Goal: Communication & Community: Ask a question

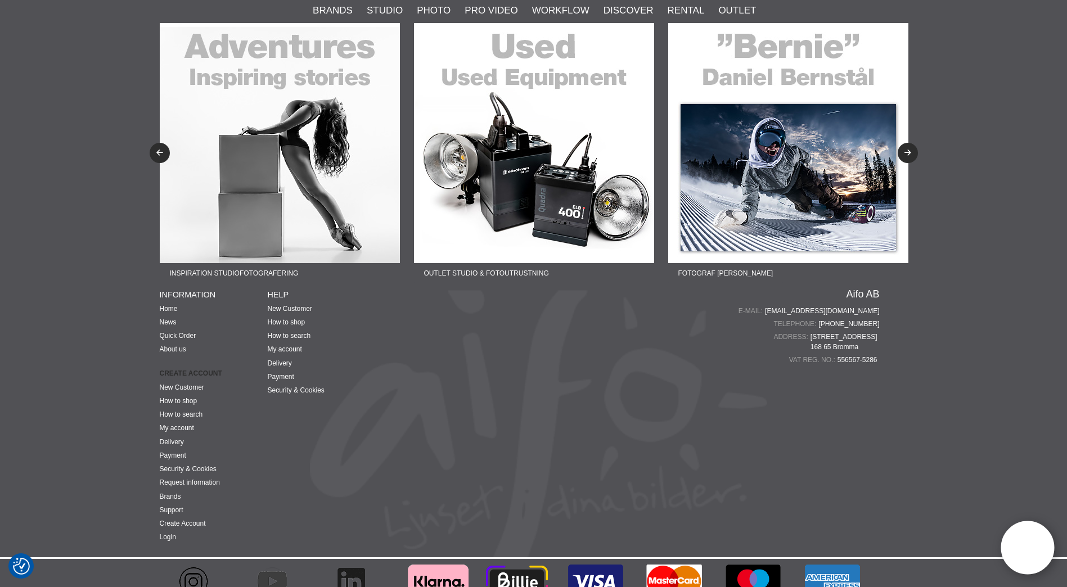
scroll to position [2806, 0]
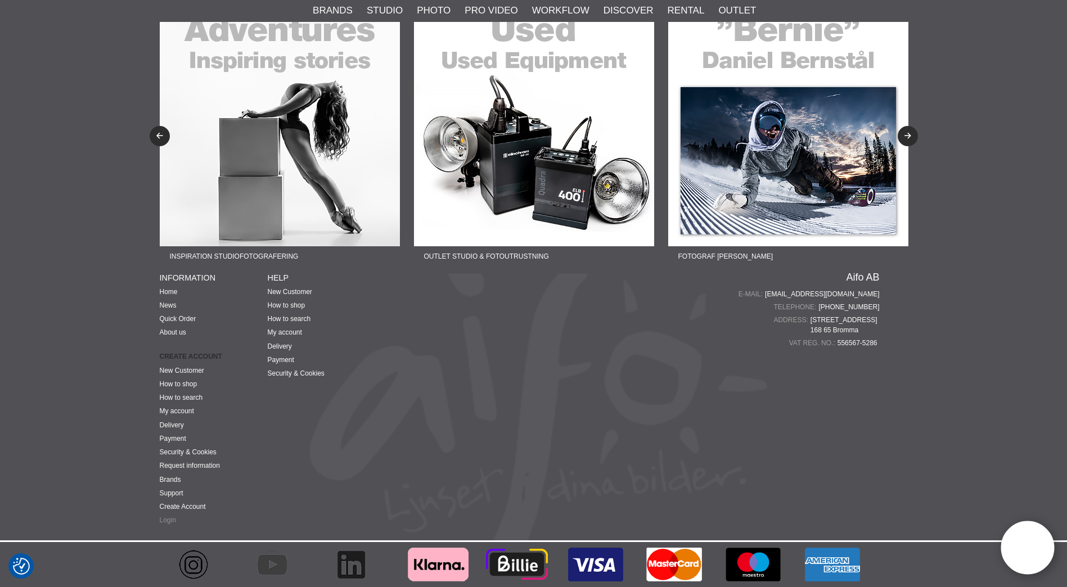
click at [171, 521] on link "Login" at bounding box center [168, 521] width 16 height 8
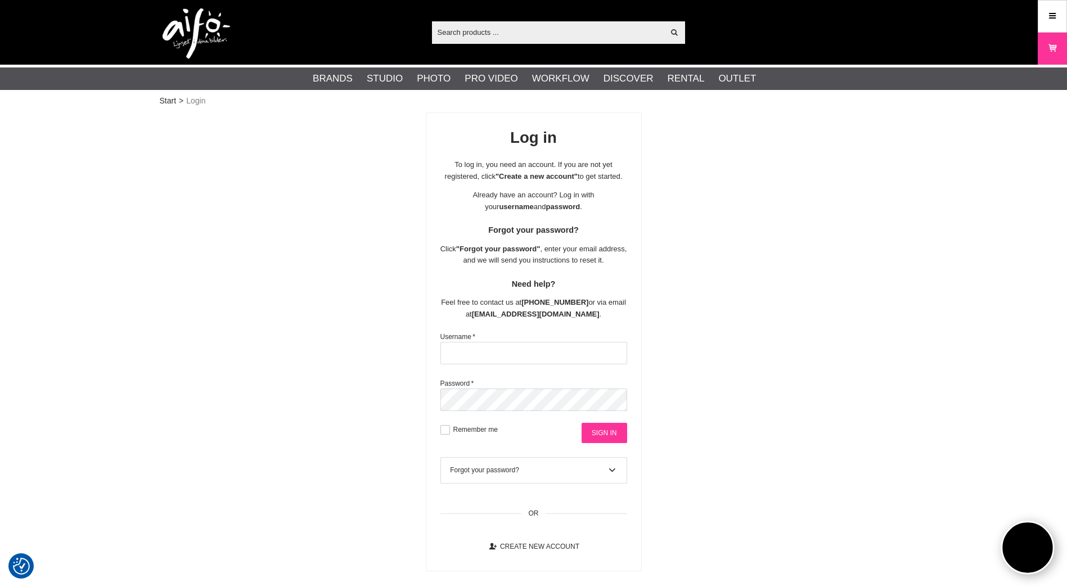
type input "pdoelle@foto-erhardt.de"
click at [589, 443] on input "Sign in" at bounding box center [605, 433] width 46 height 20
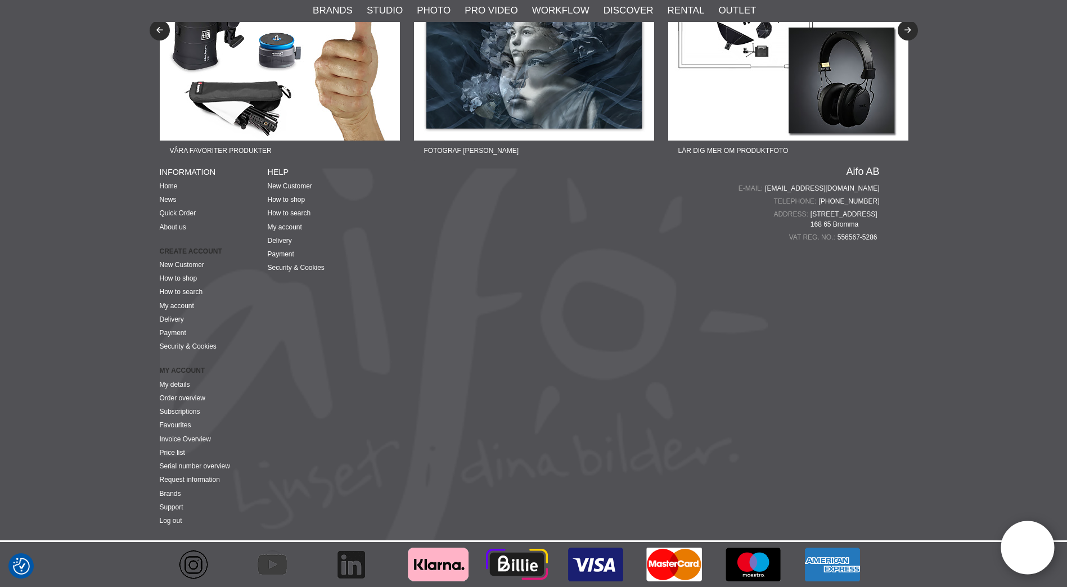
scroll to position [3541, 0]
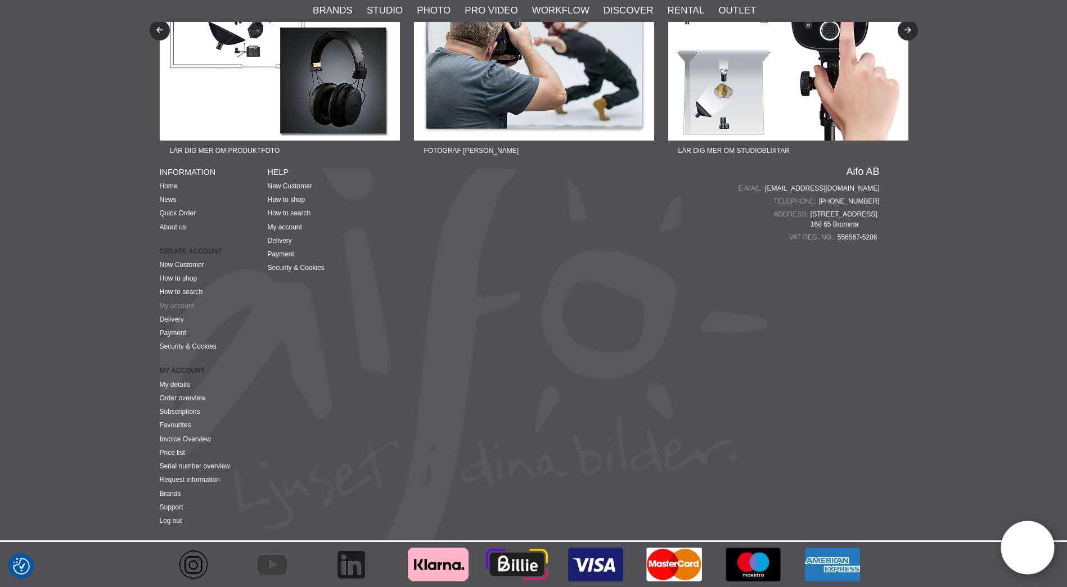
click at [182, 305] on link "My account" at bounding box center [177, 306] width 34 height 8
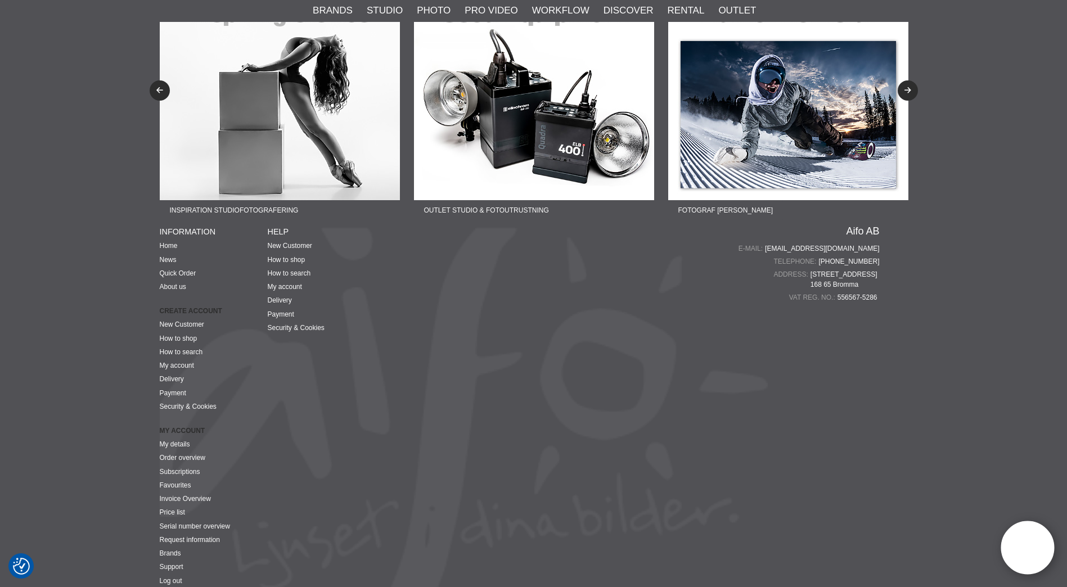
scroll to position [544, 0]
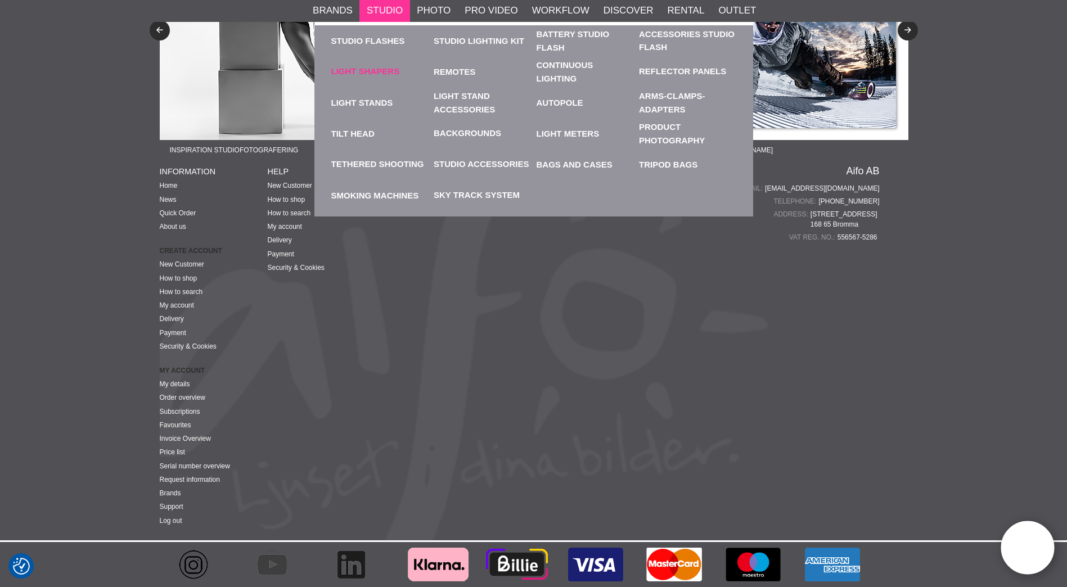
click at [361, 71] on link "Light Shapers" at bounding box center [365, 71] width 69 height 13
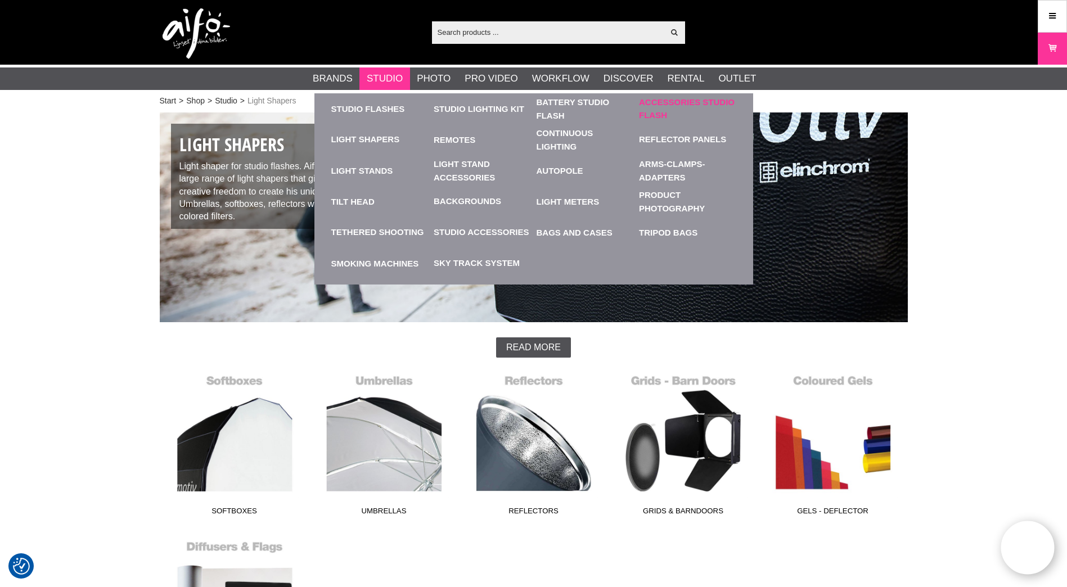
click at [648, 104] on link "Accessories Studio Flash" at bounding box center [687, 108] width 97 height 25
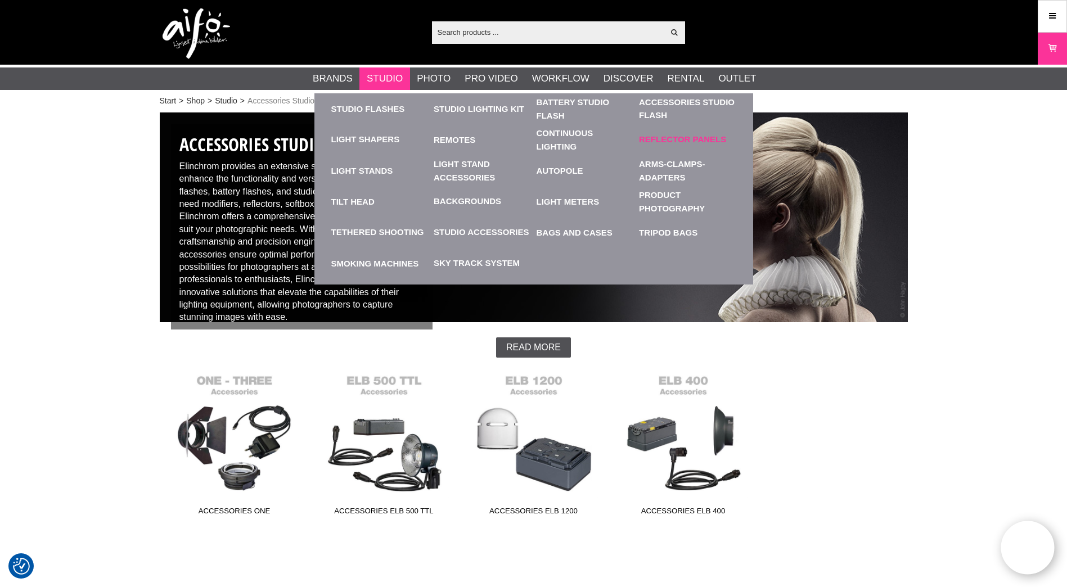
click at [656, 140] on link "Reflector Panels" at bounding box center [682, 139] width 87 height 13
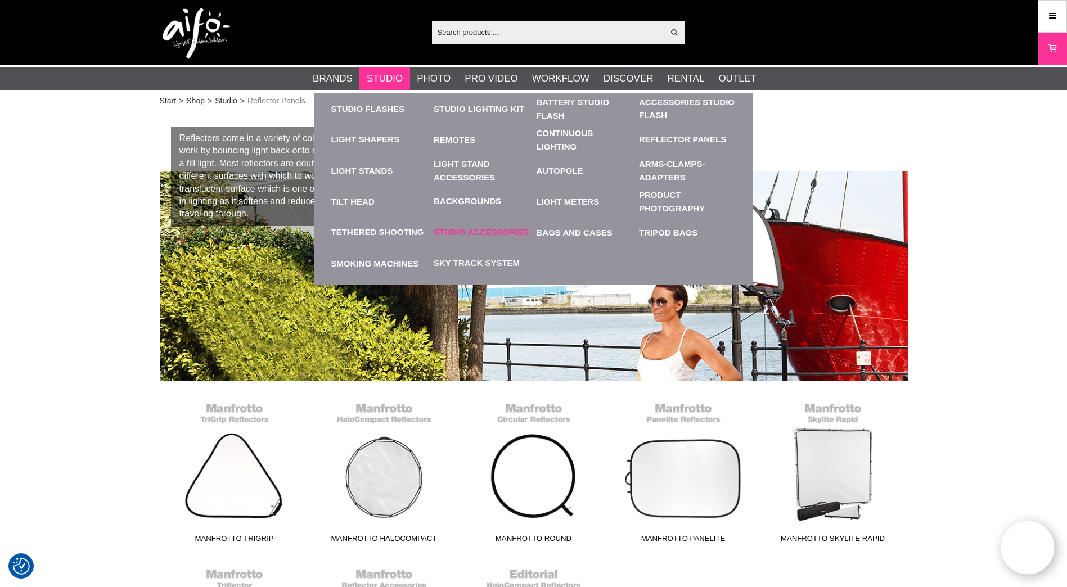
click at [455, 231] on link "Studio Accessories" at bounding box center [481, 232] width 95 height 13
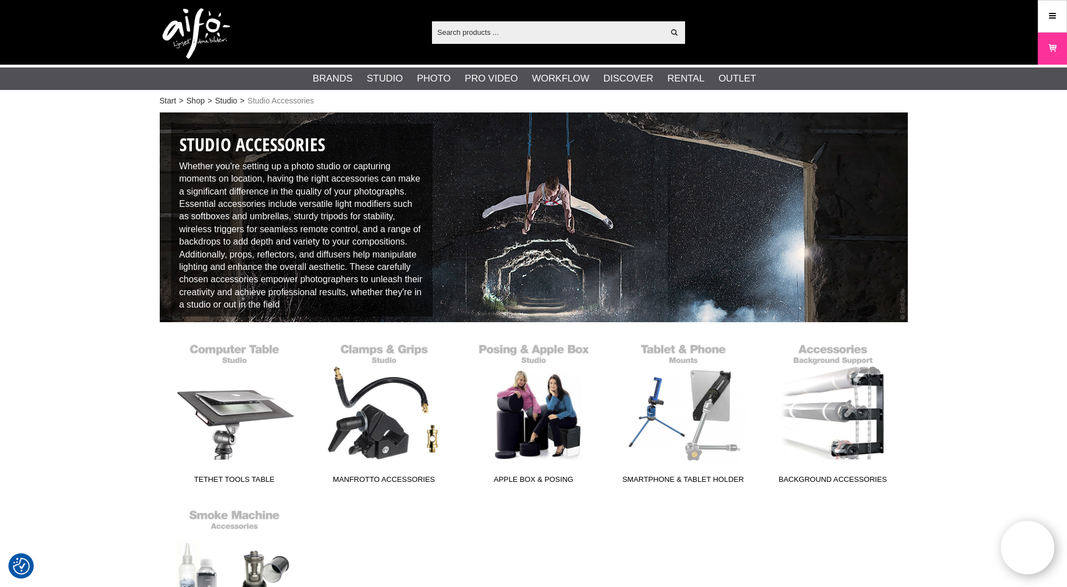
click at [473, 30] on input "text" at bounding box center [548, 32] width 232 height 17
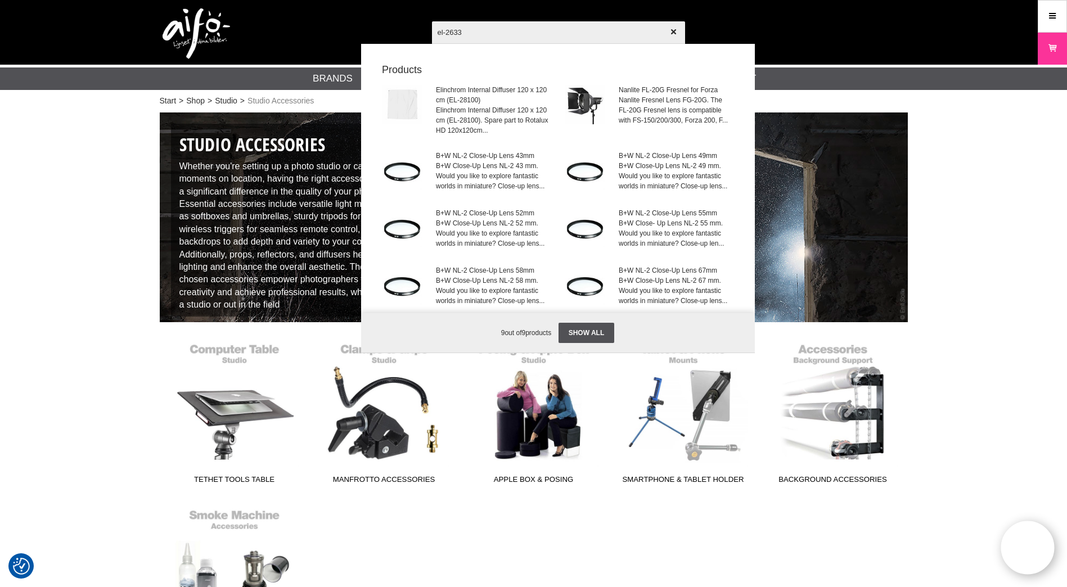
type input "el-26335"
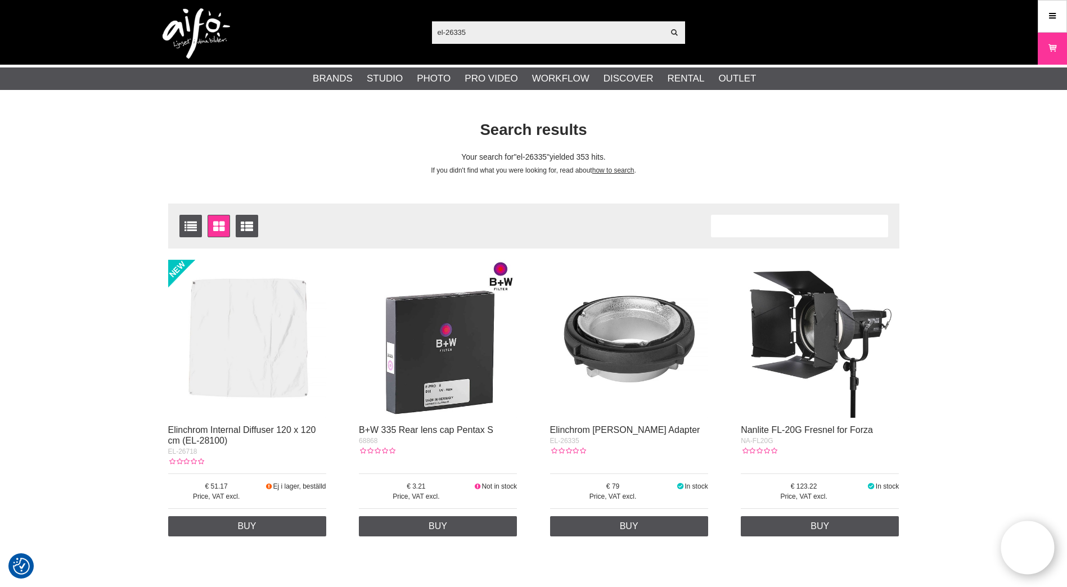
click at [807, 227] on div "Number of articles 353" at bounding box center [799, 226] width 177 height 23
click at [447, 30] on input "el-26335" at bounding box center [548, 32] width 232 height 17
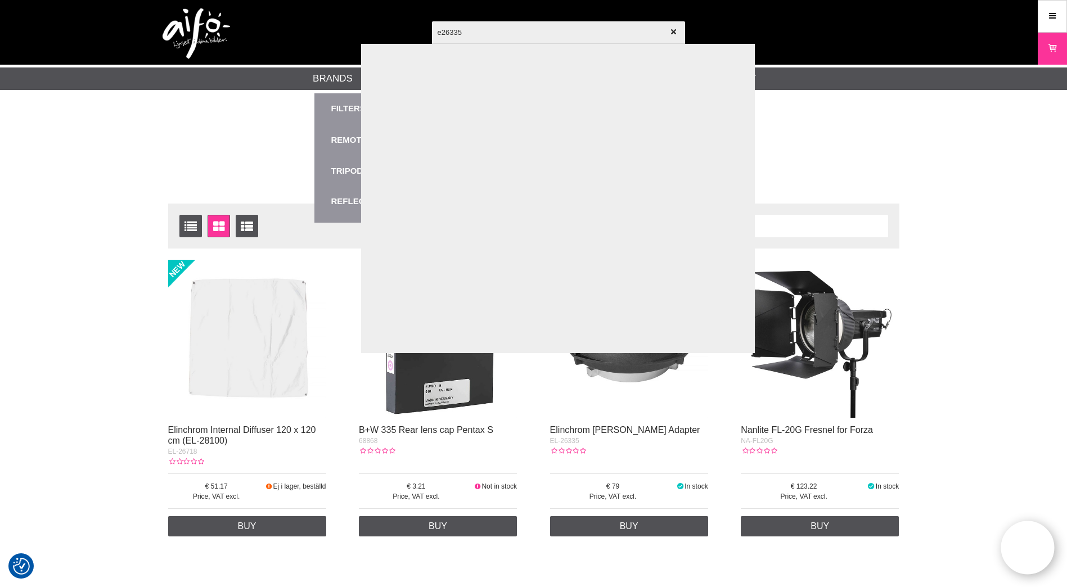
type input "26335"
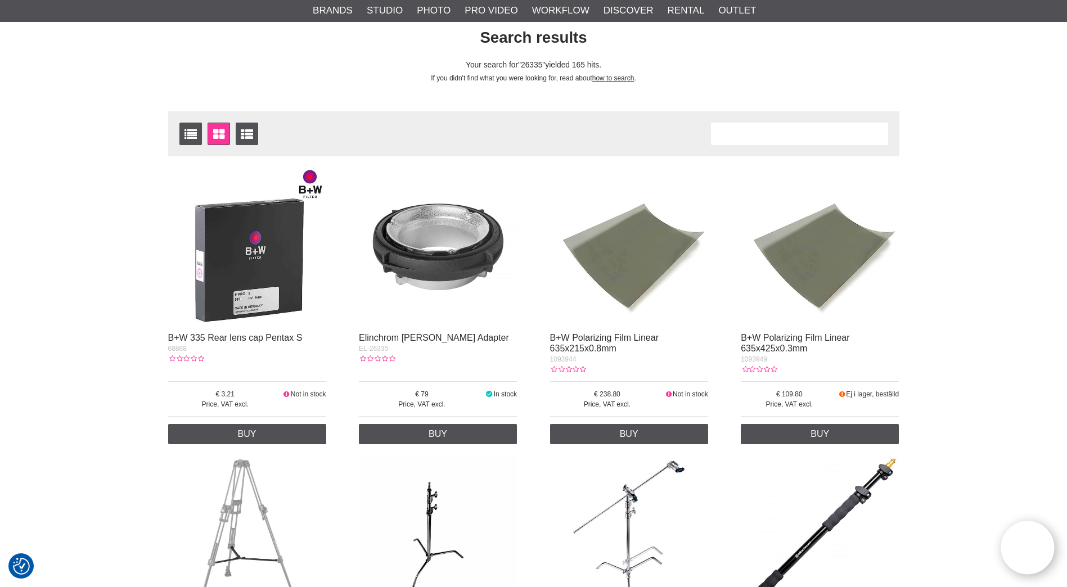
scroll to position [113, 0]
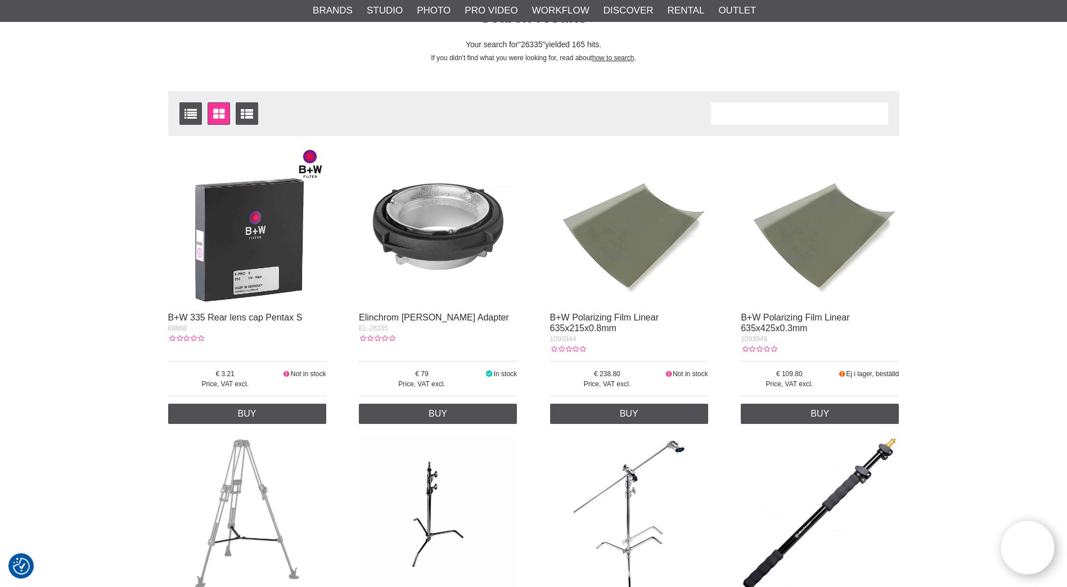
click at [435, 249] on img at bounding box center [438, 226] width 158 height 158
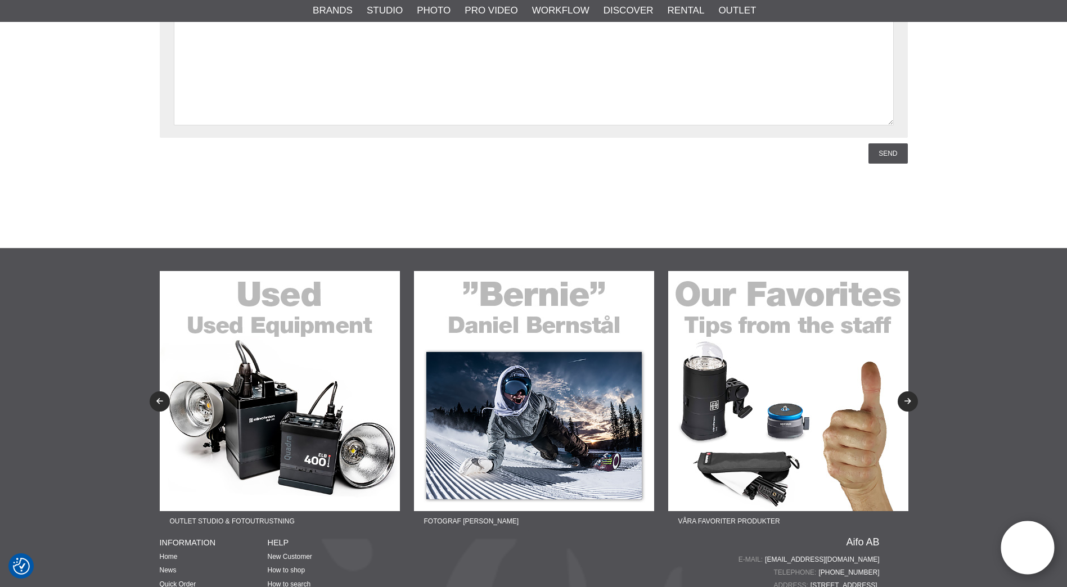
scroll to position [2010, 0]
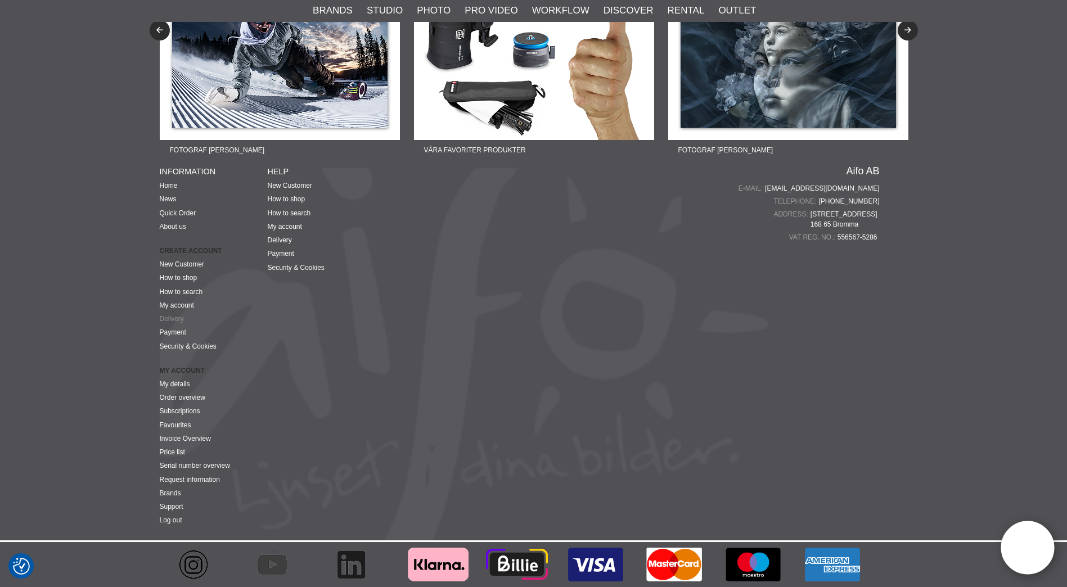
click at [178, 319] on link "Delivery" at bounding box center [172, 319] width 24 height 8
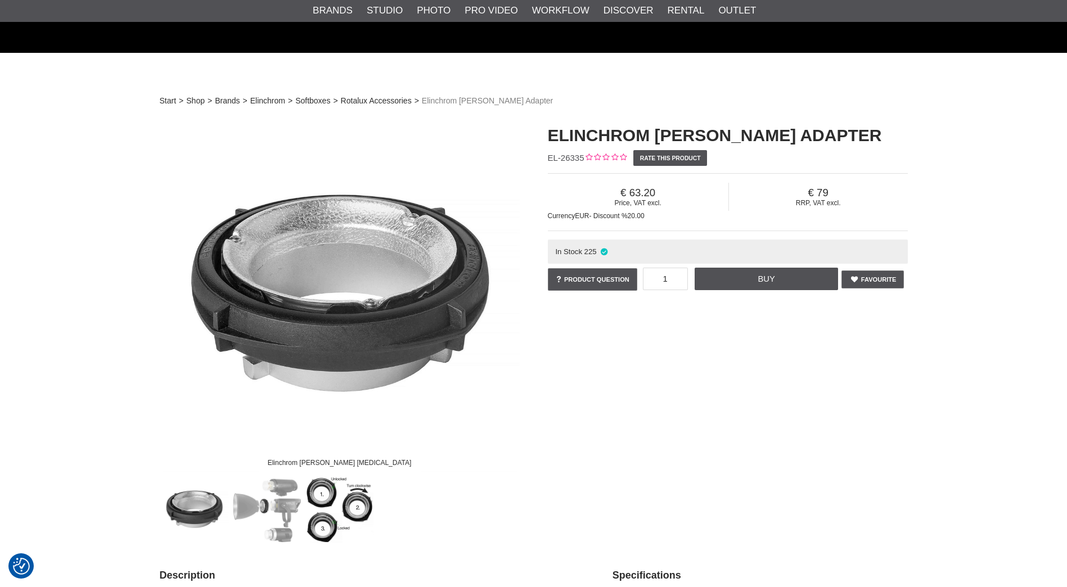
scroll to position [2010, 0]
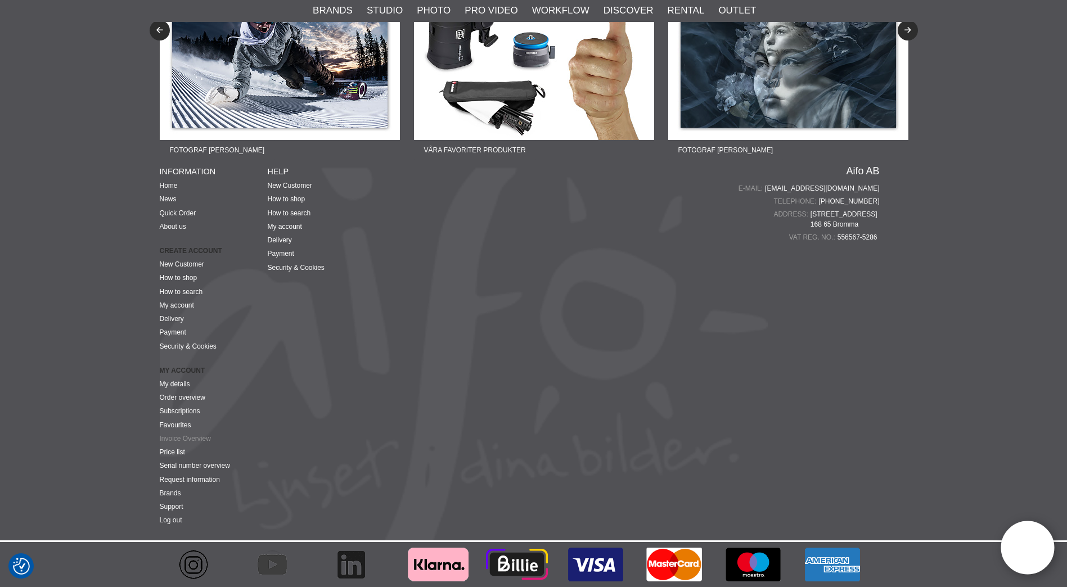
click at [177, 437] on link "Invoice Overview" at bounding box center [185, 439] width 51 height 8
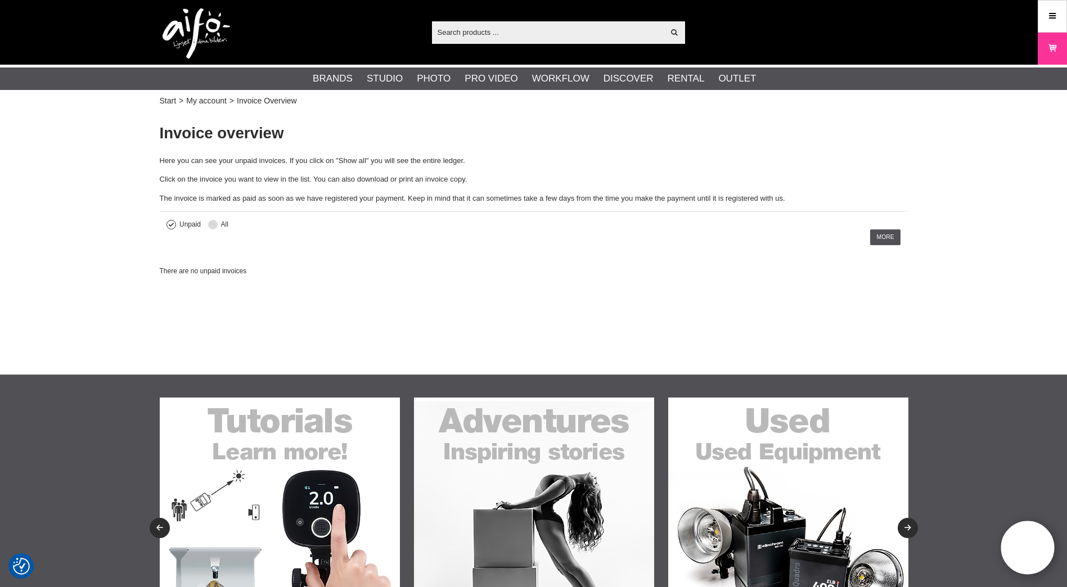
click at [215, 226] on button at bounding box center [213, 225] width 10 height 10
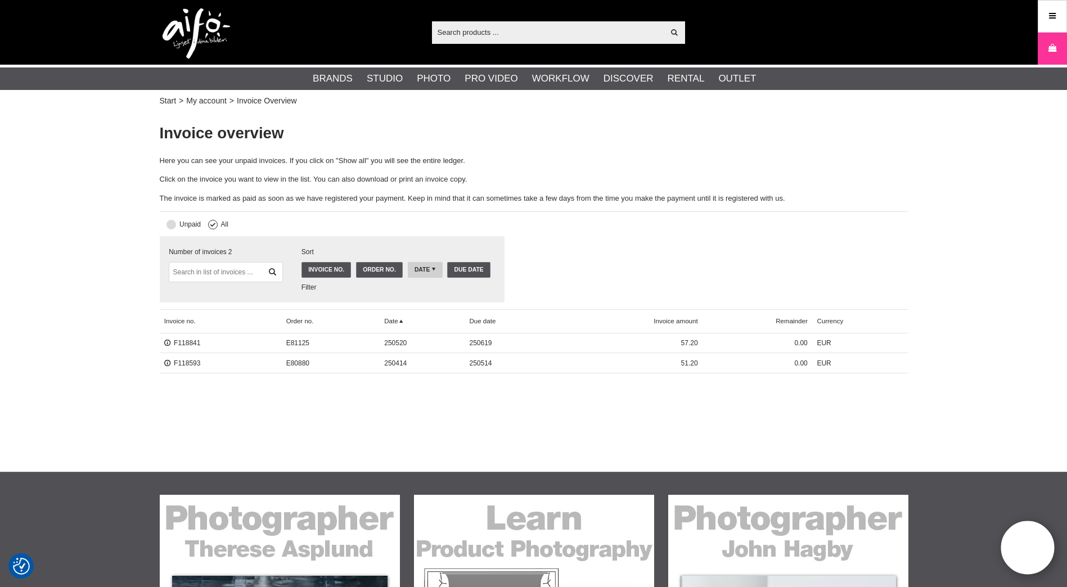
click at [173, 226] on button at bounding box center [172, 225] width 10 height 10
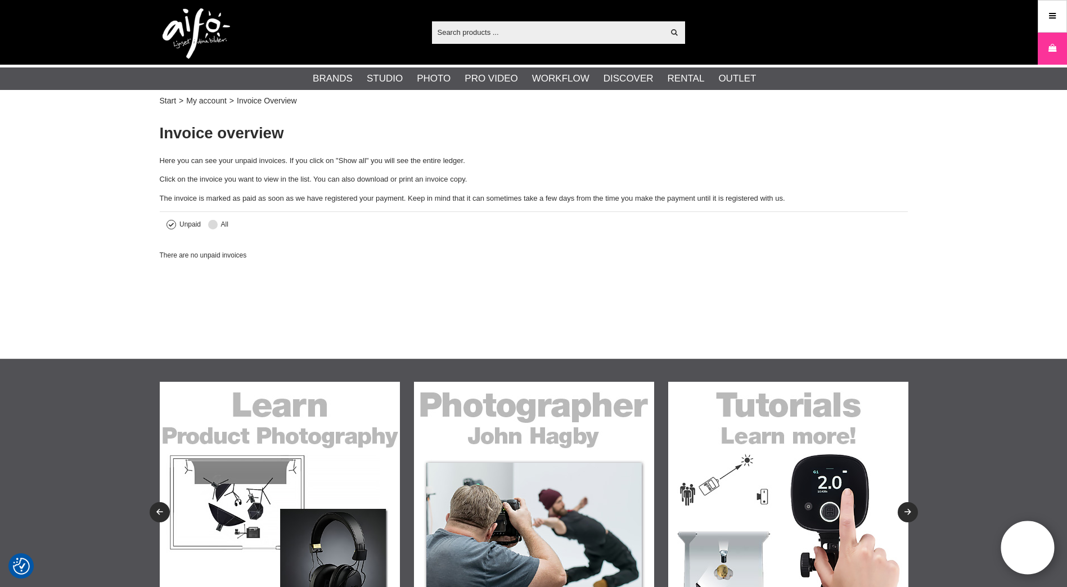
click at [214, 225] on button at bounding box center [213, 225] width 10 height 10
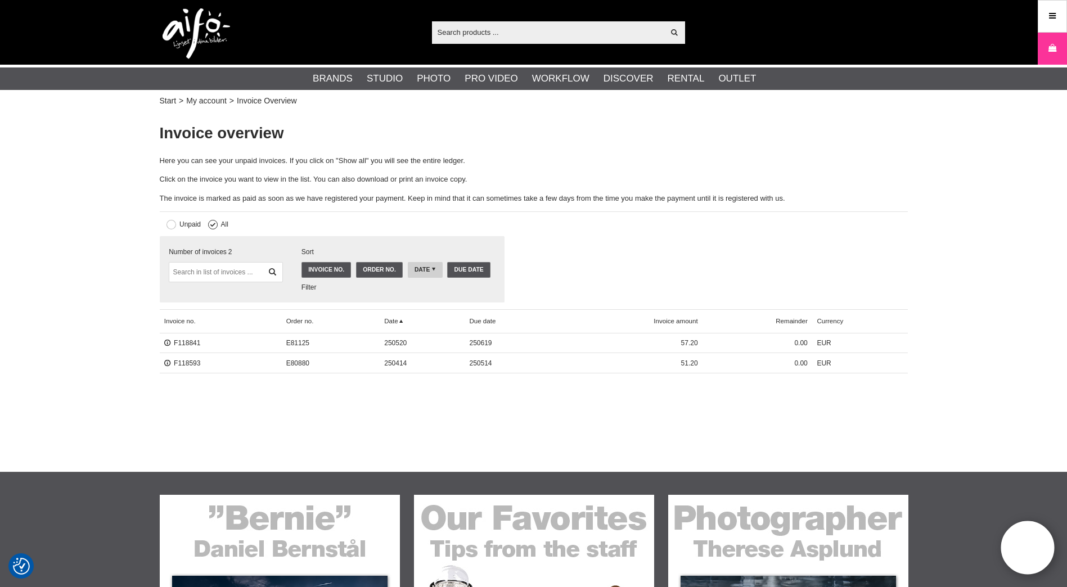
click at [471, 32] on input "text" at bounding box center [548, 32] width 232 height 17
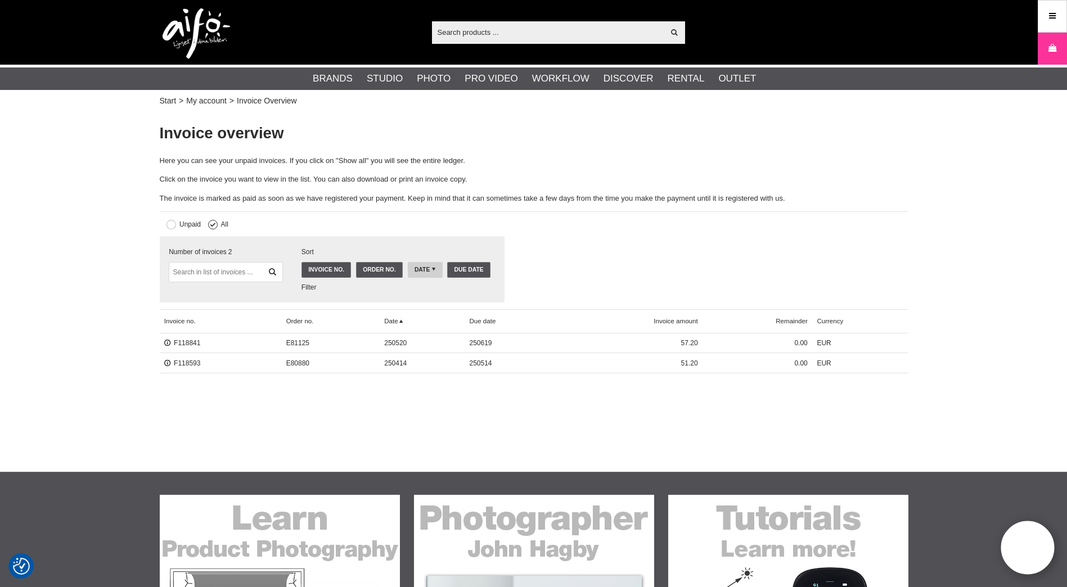
click at [485, 29] on input "text" at bounding box center [548, 32] width 232 height 17
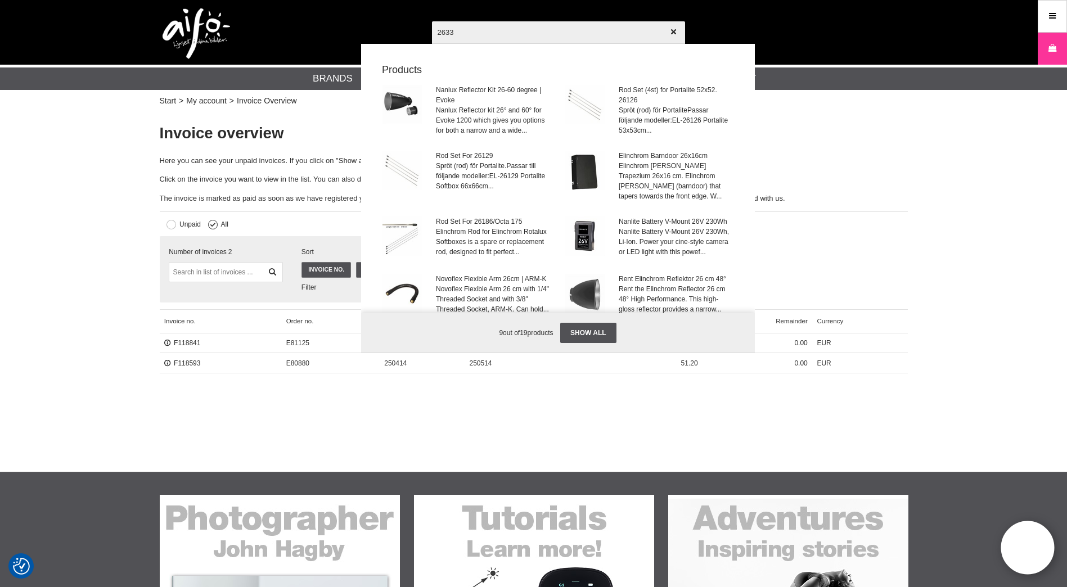
type input "26335"
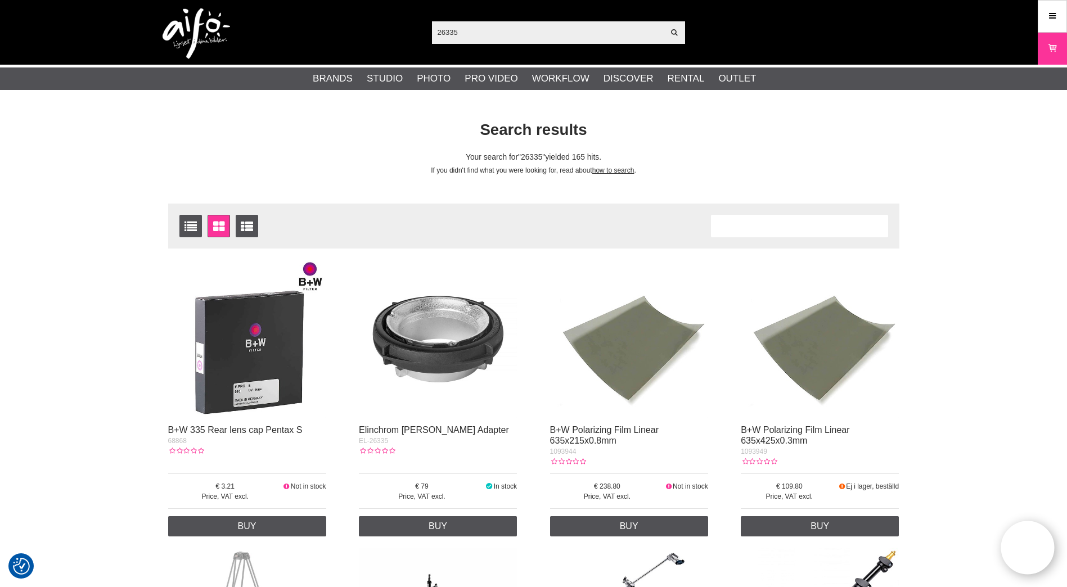
scroll to position [56, 0]
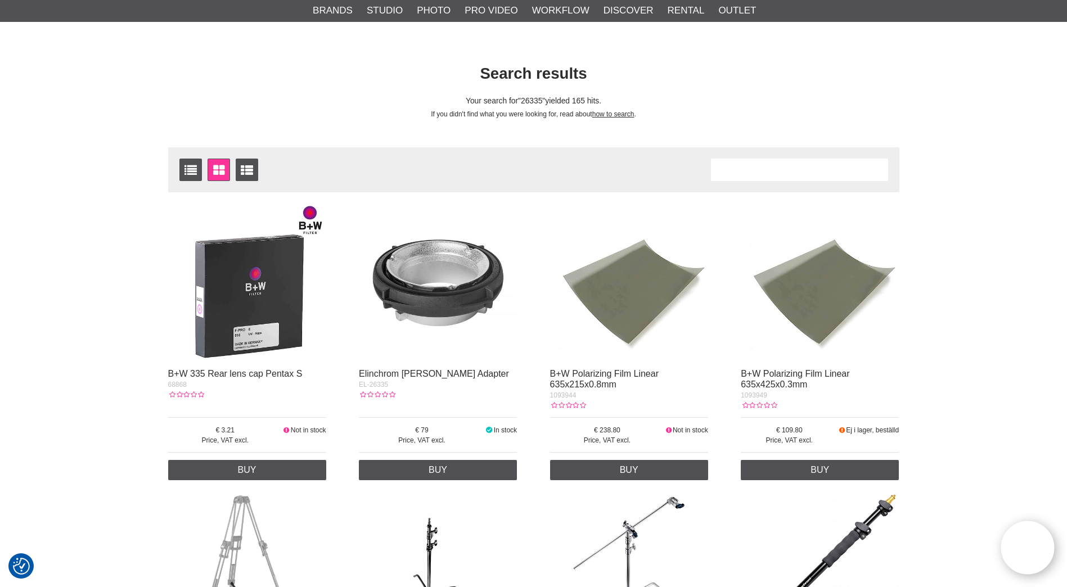
click at [450, 307] on img at bounding box center [438, 283] width 158 height 158
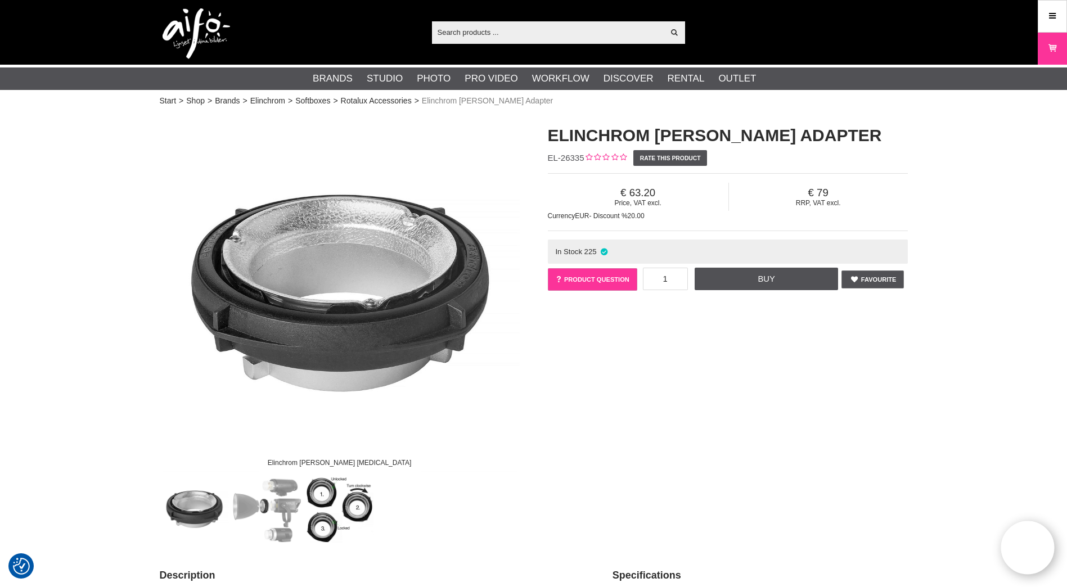
click at [592, 282] on link "Product question" at bounding box center [592, 279] width 89 height 23
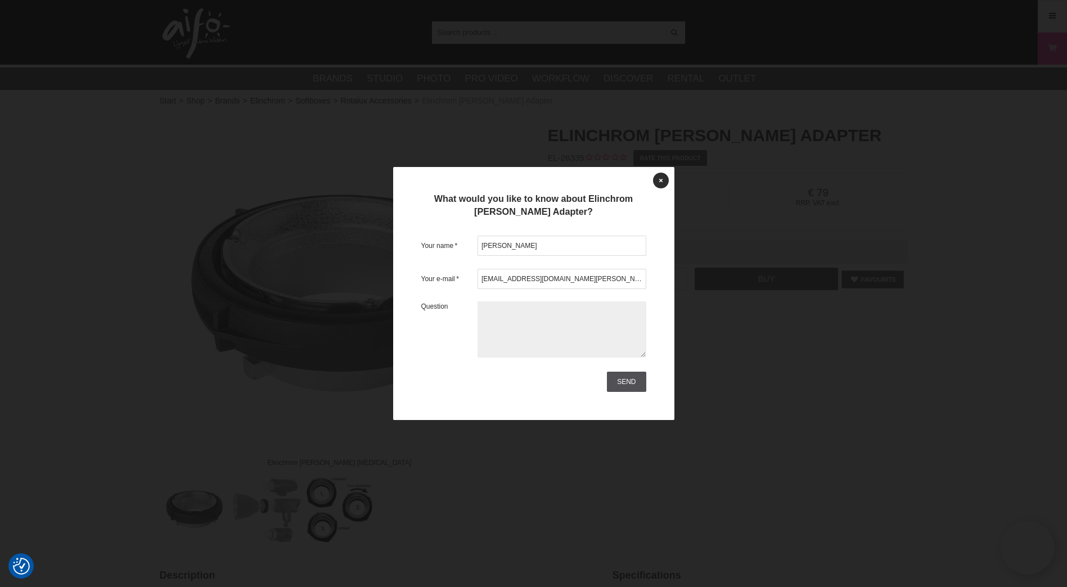
click at [531, 322] on textarea at bounding box center [562, 330] width 169 height 56
type textarea "When will you deliver our order BE25-4035 dated [DATE]??? Customer is waiting f…"
click at [627, 380] on link "Send" at bounding box center [626, 382] width 39 height 20
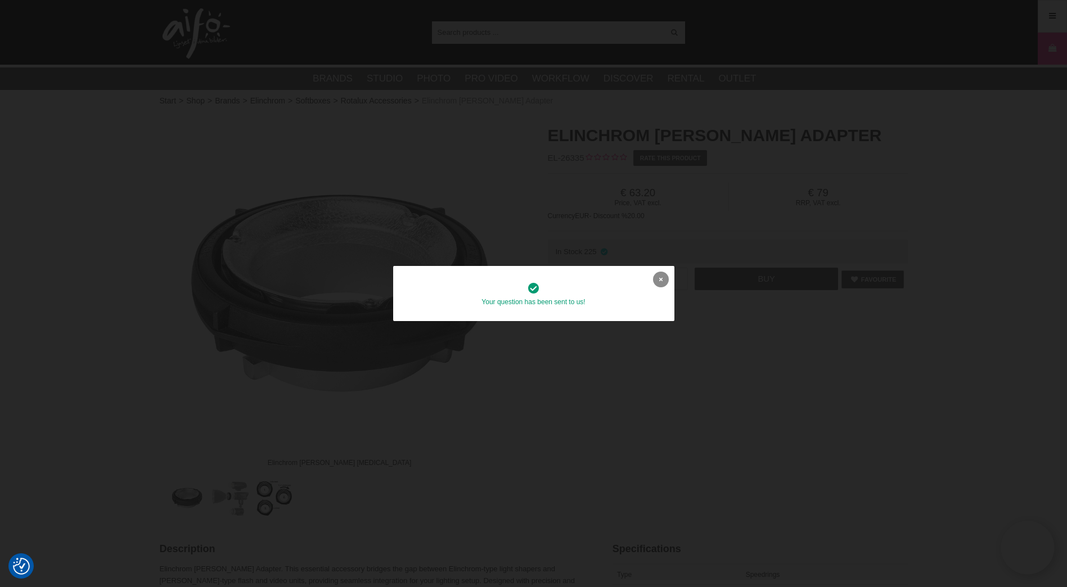
click at [660, 279] on icon at bounding box center [661, 279] width 3 height 6
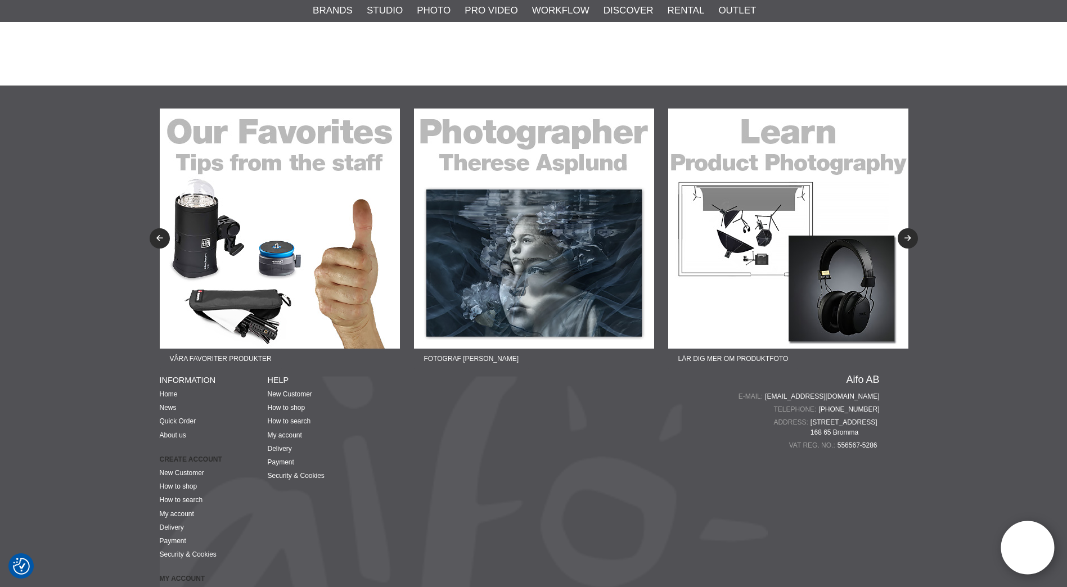
scroll to position [1982, 0]
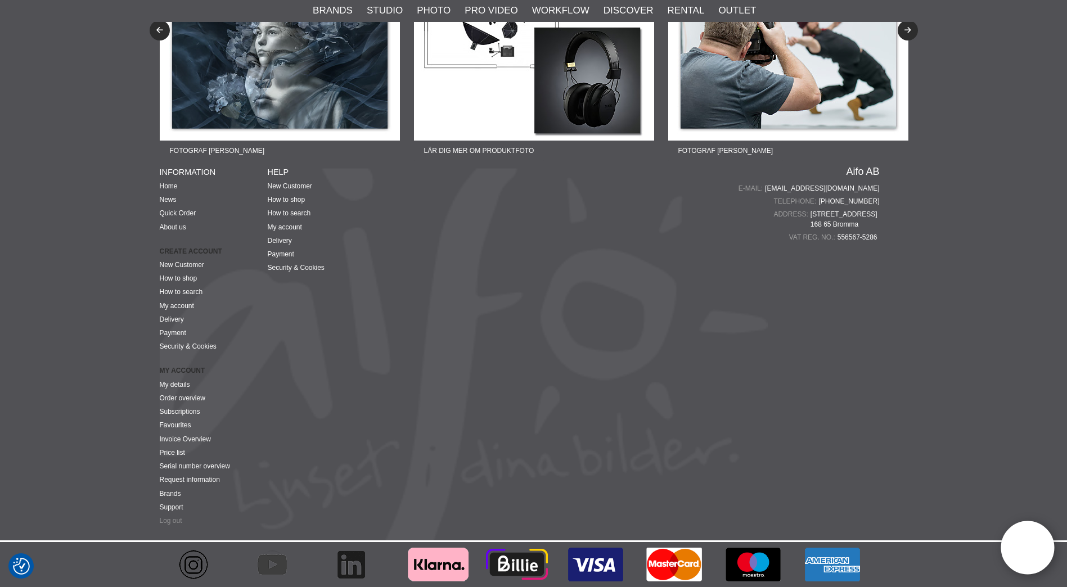
click at [165, 521] on link "Log out" at bounding box center [171, 521] width 23 height 8
